Goal: Task Accomplishment & Management: Use online tool/utility

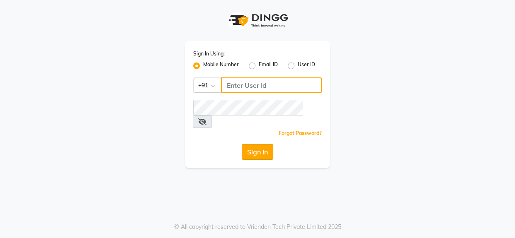
type input "9619165695"
click at [265, 144] on button "Sign In" at bounding box center [258, 152] width 32 height 16
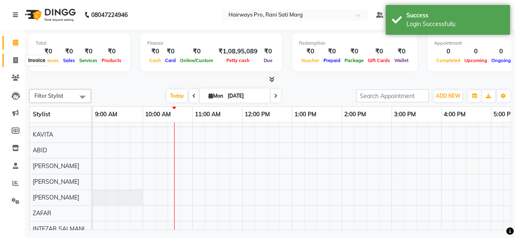
click at [15, 59] on icon at bounding box center [15, 60] width 5 height 6
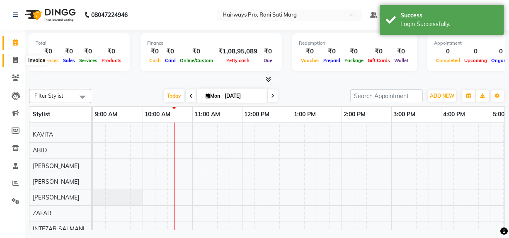
select select "787"
select select "service"
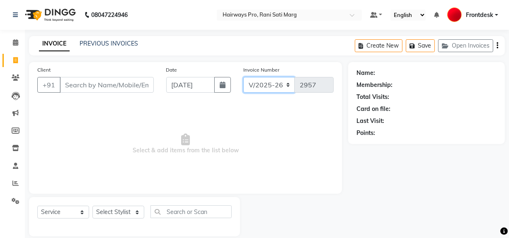
click at [260, 86] on select "INV/25-26 V/2025-26" at bounding box center [269, 85] width 52 height 16
select select "6960"
click at [243, 77] on select "INV/25-26 V/2025-26" at bounding box center [269, 85] width 52 height 16
type input "4165"
click at [276, 87] on select "INV/25-26 V/2025-26" at bounding box center [269, 85] width 52 height 16
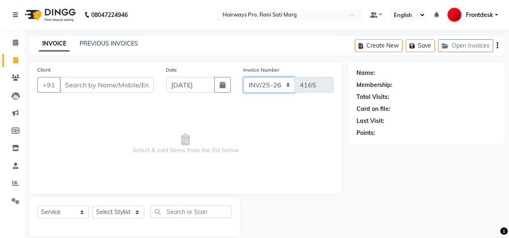
select select "787"
click at [243, 77] on select "INV/25-26 V/2025-26" at bounding box center [269, 85] width 52 height 16
type input "2957"
